Goal: Task Accomplishment & Management: Manage account settings

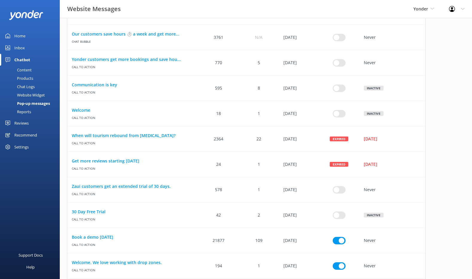
scroll to position [202, 0]
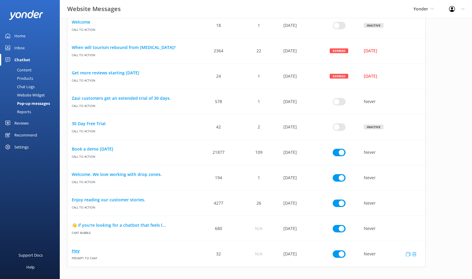
click at [80, 252] on link "Hey" at bounding box center [133, 251] width 122 height 7
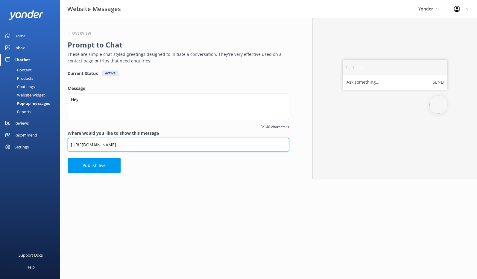
click at [182, 145] on input "https://uat.yonderhq.com/?key=98271623&name=Yonder" at bounding box center [178, 144] width 221 height 13
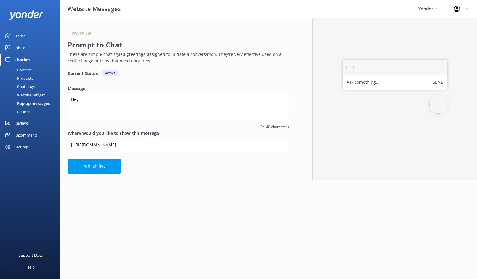
click at [81, 29] on div "Overview Prompt to Chat These are simple chat-styled greetings designed to init…" at bounding box center [178, 47] width 221 height 47
click at [81, 32] on h6 "Overview" at bounding box center [81, 34] width 19 height 4
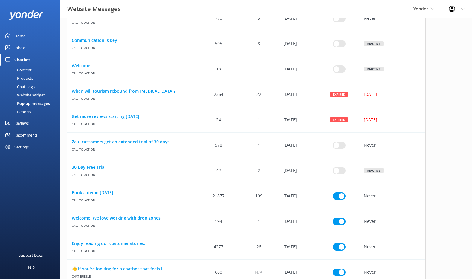
scroll to position [202, 0]
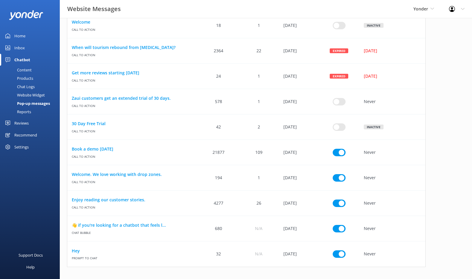
click at [90, 149] on link "Book a demo [DATE]" at bounding box center [133, 149] width 122 height 7
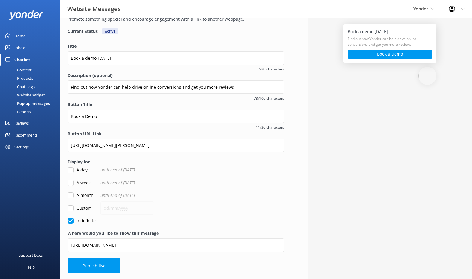
scroll to position [36, 0]
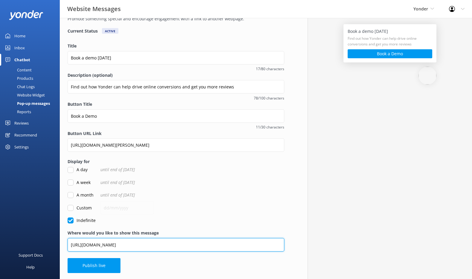
click at [164, 244] on input "[URL][DOMAIN_NAME]" at bounding box center [176, 244] width 217 height 13
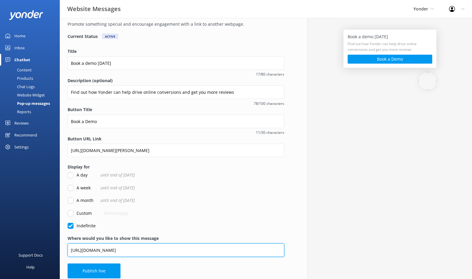
scroll to position [0, 0]
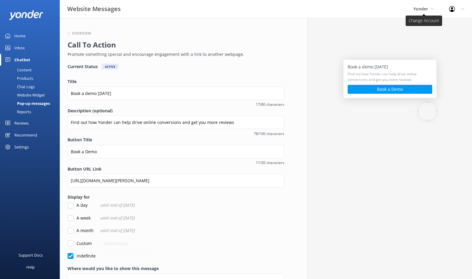
click at [414, 9] on span "Yonder" at bounding box center [421, 9] width 15 height 6
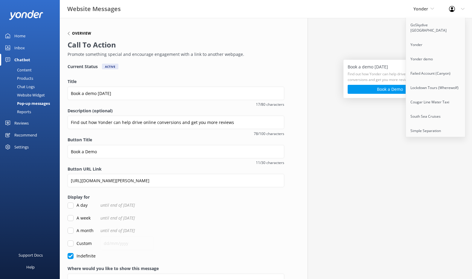
click at [85, 34] on h6 "Overview" at bounding box center [81, 34] width 19 height 4
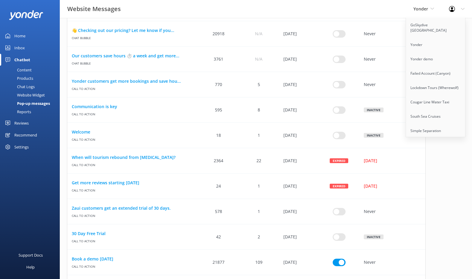
scroll to position [202, 0]
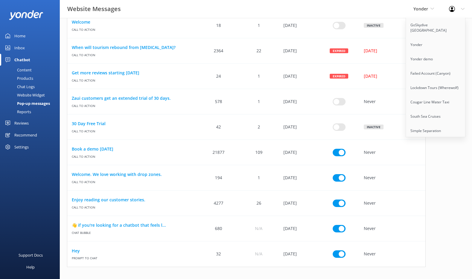
click at [429, 181] on div "Quickly and easily add pop-up messages on your website to engage and inform web…" at bounding box center [266, 47] width 412 height 463
click at [425, 8] on span "Yonder" at bounding box center [421, 9] width 15 height 6
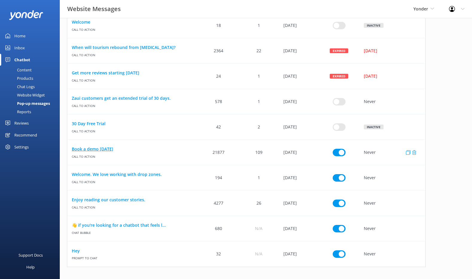
click at [97, 148] on link "Book a demo [DATE]" at bounding box center [133, 149] width 122 height 7
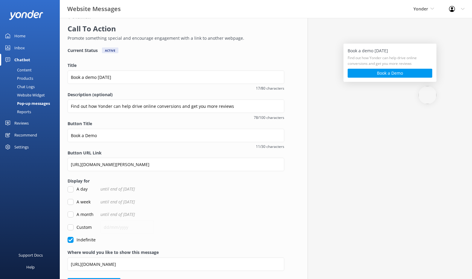
scroll to position [36, 0]
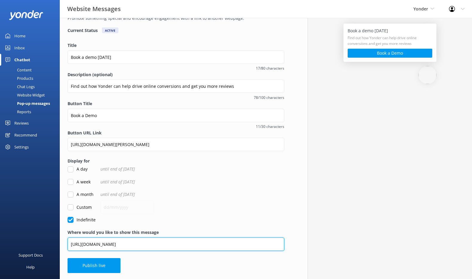
click at [155, 244] on input "[URL][DOMAIN_NAME]" at bounding box center [176, 244] width 217 height 13
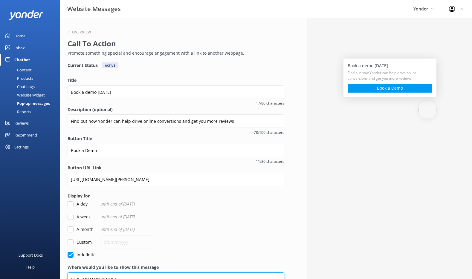
scroll to position [0, 0]
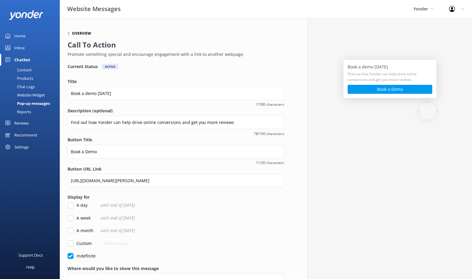
click at [78, 32] on h6 "Overview" at bounding box center [81, 34] width 19 height 4
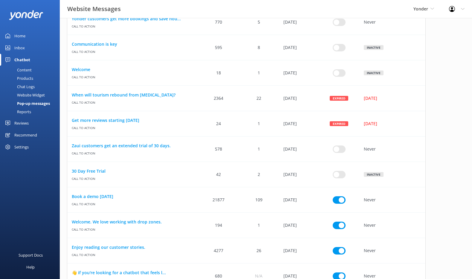
scroll to position [201, 0]
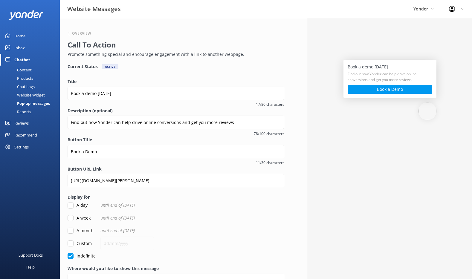
click at [37, 102] on div "Pop-up messages" at bounding box center [27, 103] width 46 height 8
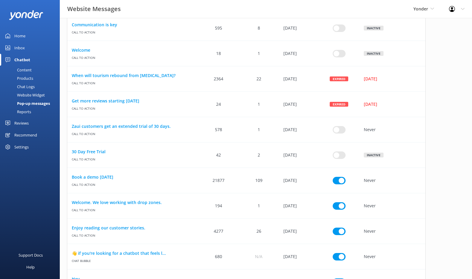
scroll to position [202, 0]
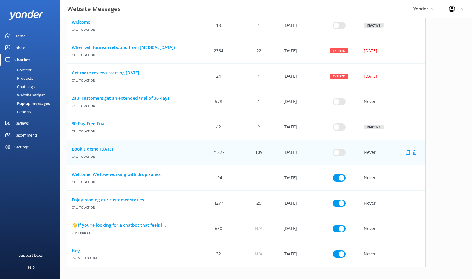
click at [340, 153] on input "row" at bounding box center [339, 152] width 13 height 7
click at [341, 153] on input "row" at bounding box center [339, 152] width 13 height 7
click at [339, 153] on input "row" at bounding box center [339, 152] width 13 height 7
click at [337, 154] on input "row" at bounding box center [339, 152] width 13 height 7
click at [338, 153] on input "row" at bounding box center [339, 152] width 13 height 7
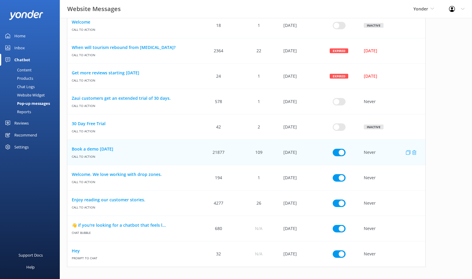
click at [342, 154] on input "row" at bounding box center [339, 152] width 13 height 7
click at [340, 154] on input "row" at bounding box center [339, 152] width 13 height 7
checkbox input "true"
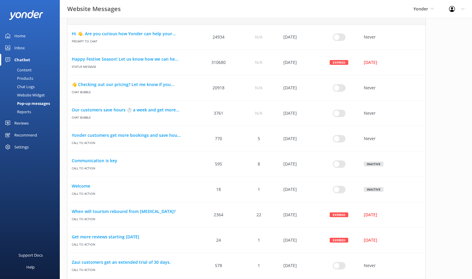
scroll to position [0, 0]
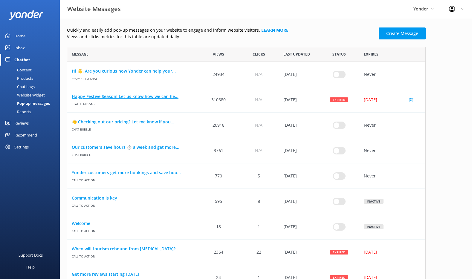
scroll to position [202, 0]
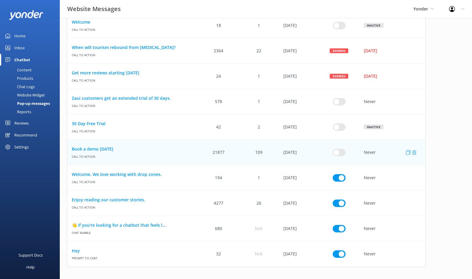
click at [339, 153] on input "row" at bounding box center [339, 152] width 13 height 7
checkbox input "true"
